Goal: Task Accomplishment & Management: Manage account settings

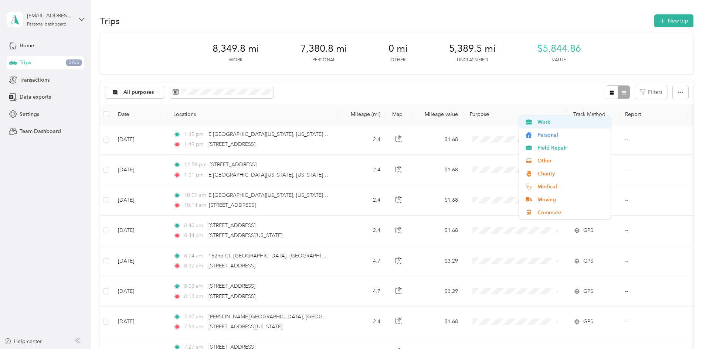
click at [547, 121] on span "Work" at bounding box center [572, 122] width 68 height 8
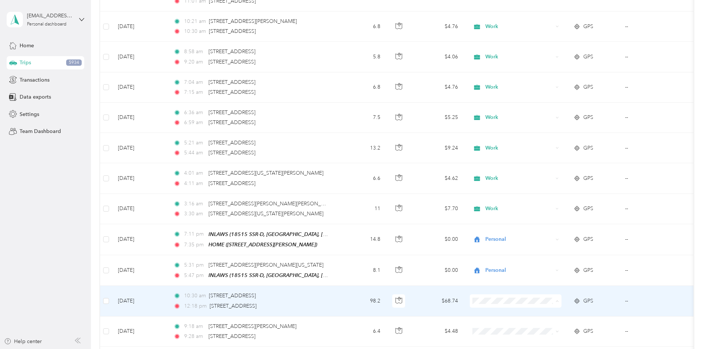
drag, startPoint x: 542, startPoint y: 122, endPoint x: 535, endPoint y: 137, distance: 16.6
click at [542, 122] on span "Work" at bounding box center [572, 122] width 68 height 8
click at [535, 137] on span "Personal" at bounding box center [564, 135] width 81 height 8
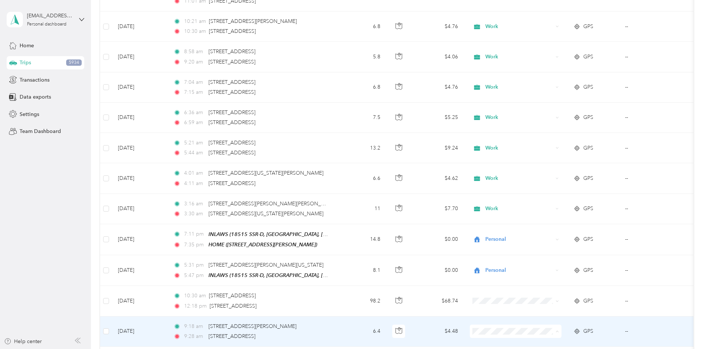
click at [544, 153] on span "Work" at bounding box center [572, 153] width 68 height 8
click at [544, 180] on span "Work" at bounding box center [572, 179] width 68 height 8
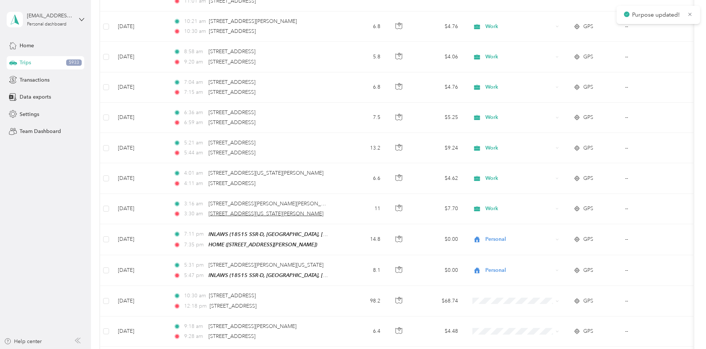
click at [544, 213] on span "Work" at bounding box center [572, 210] width 68 height 8
